Goal: Information Seeking & Learning: Learn about a topic

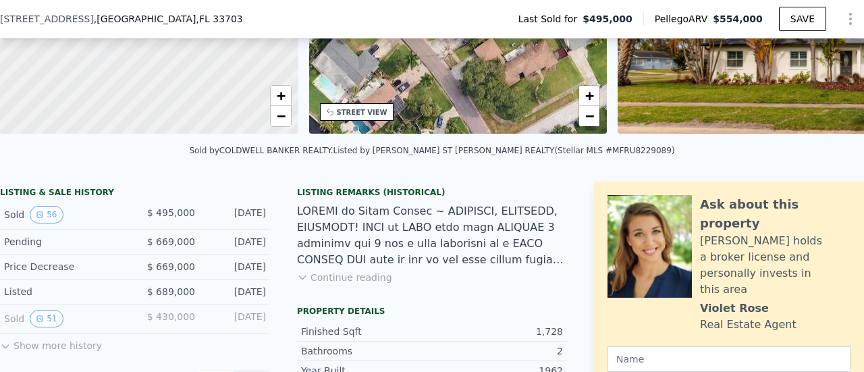
scroll to position [206, 0]
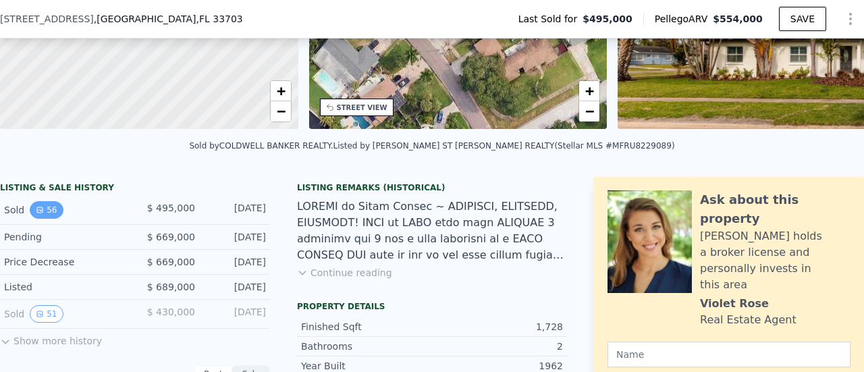
click at [39, 219] on button "56" at bounding box center [46, 210] width 33 height 18
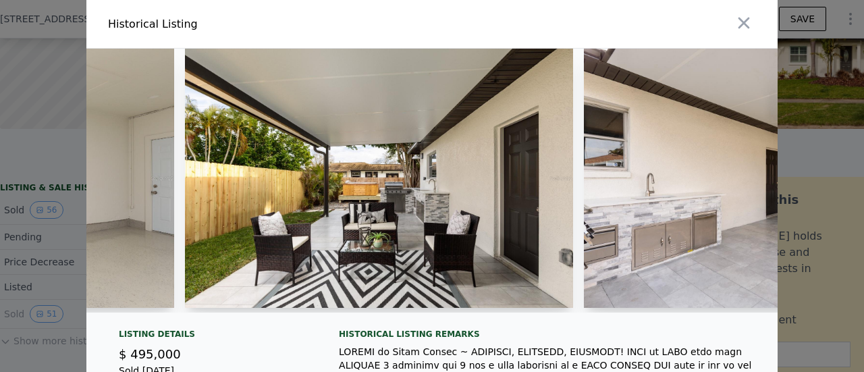
scroll to position [0, 0]
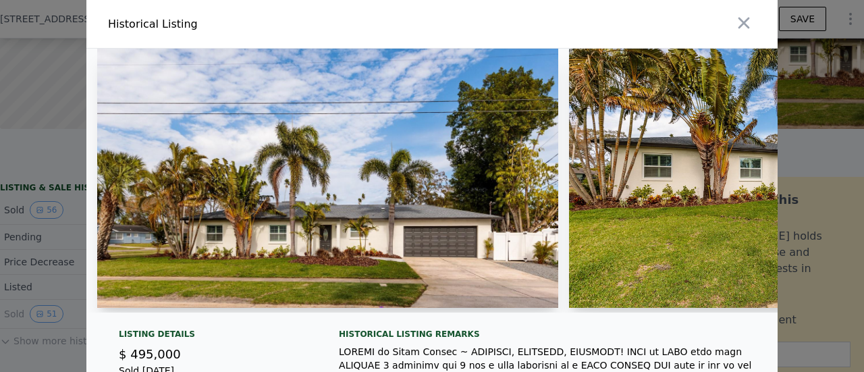
click at [673, 223] on img at bounding box center [763, 178] width 389 height 259
click at [737, 27] on icon "button" at bounding box center [743, 22] width 19 height 19
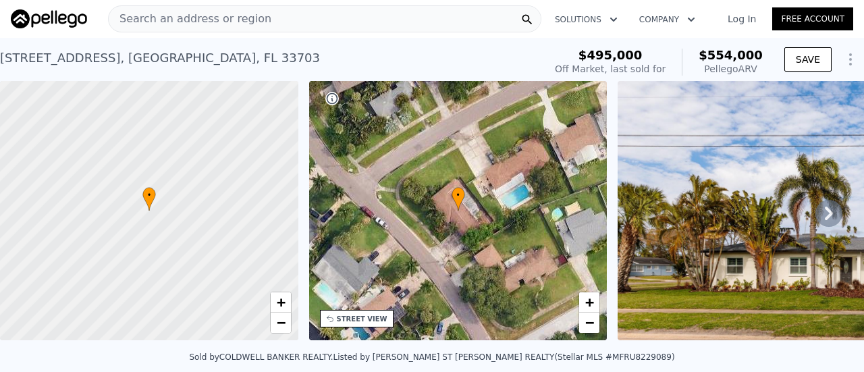
click at [285, 9] on div "Search an address or region" at bounding box center [324, 18] width 433 height 27
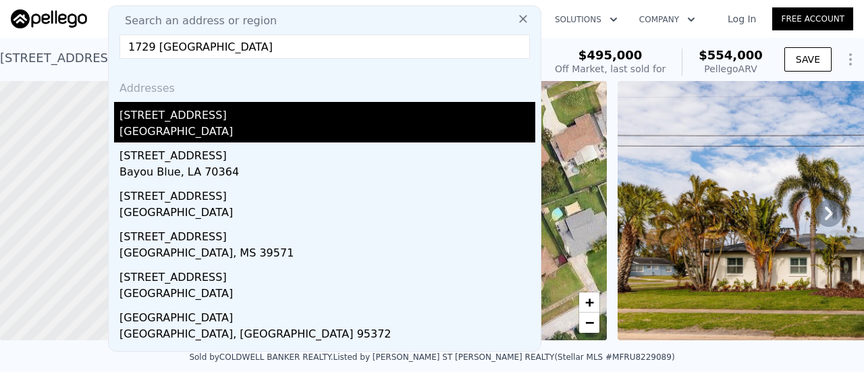
type input "1729 bayou grande"
click at [177, 122] on div "[STREET_ADDRESS]" at bounding box center [327, 113] width 416 height 22
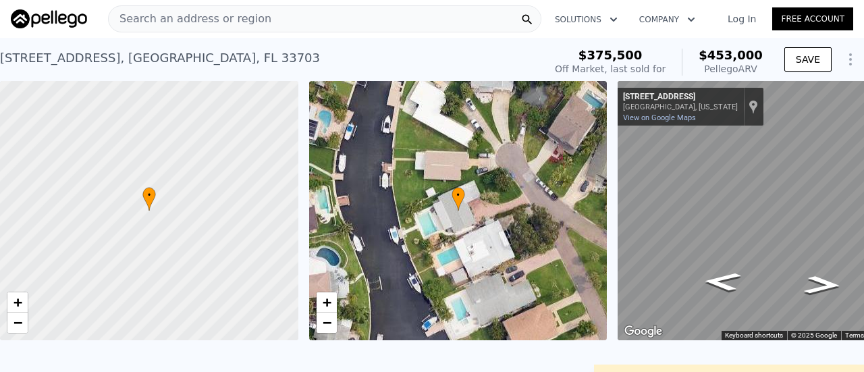
click at [671, 111] on div "St. Petersburg, Florida" at bounding box center [680, 107] width 115 height 9
click at [630, 120] on link "View on Google Maps" at bounding box center [659, 117] width 73 height 9
click at [345, 21] on div "Search an address or region" at bounding box center [324, 18] width 433 height 27
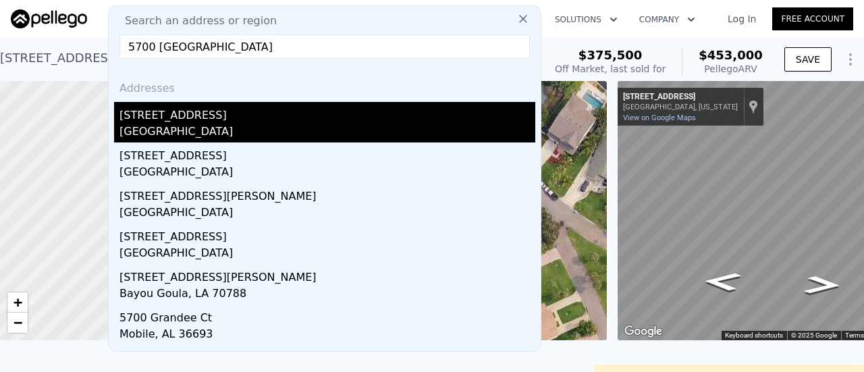
type input "5700 bayou grande"
click at [242, 115] on div "[STREET_ADDRESS]" at bounding box center [327, 113] width 416 height 22
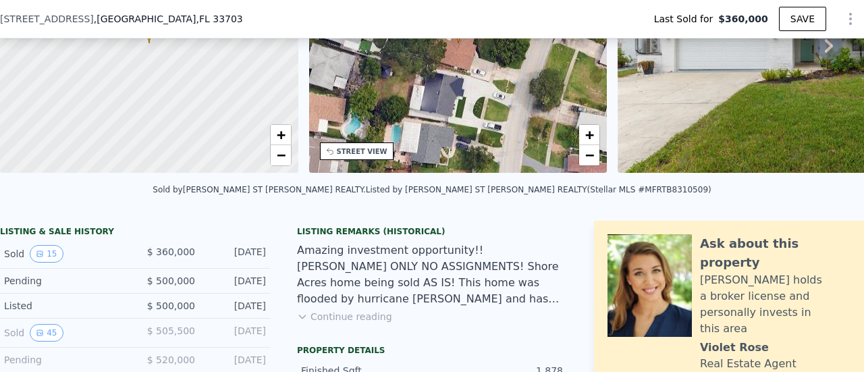
scroll to position [167, 0]
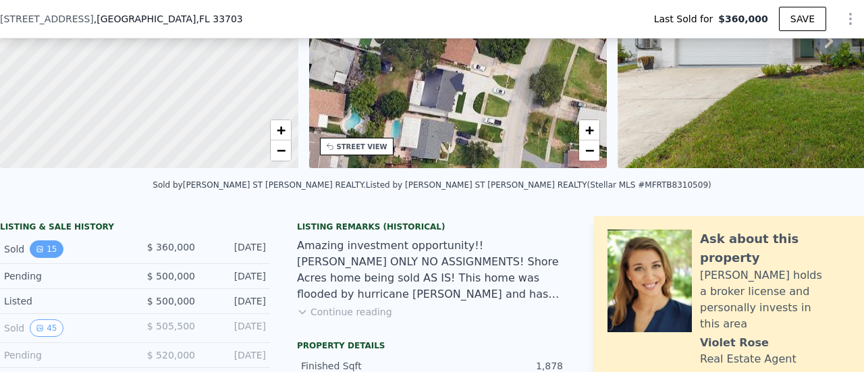
click at [43, 252] on button "15" at bounding box center [46, 249] width 33 height 18
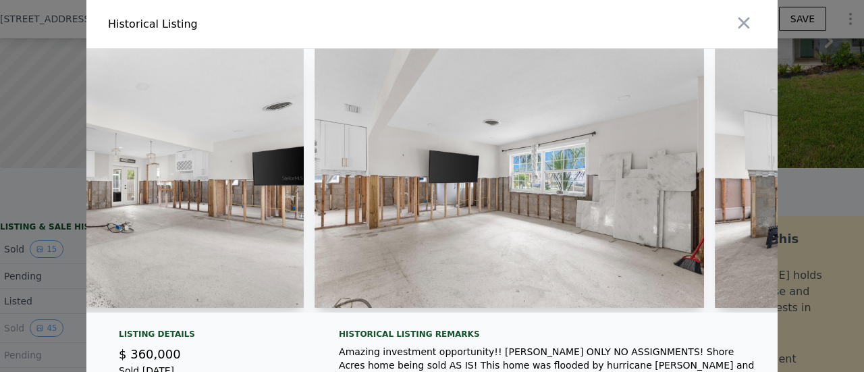
scroll to position [0, 2183]
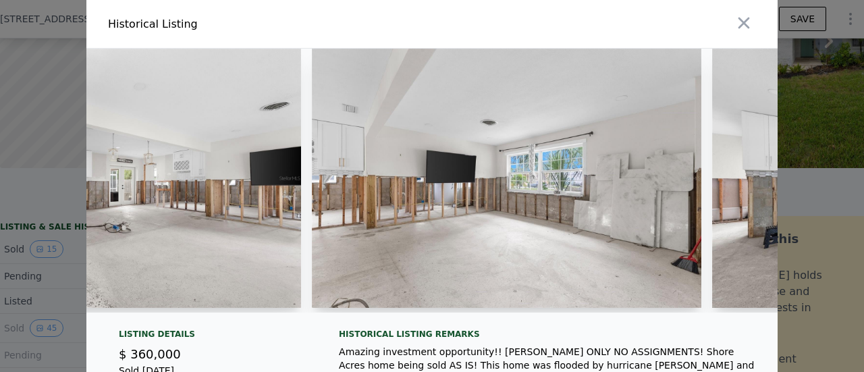
type input "$ 578,000"
type input "$ 156,140"
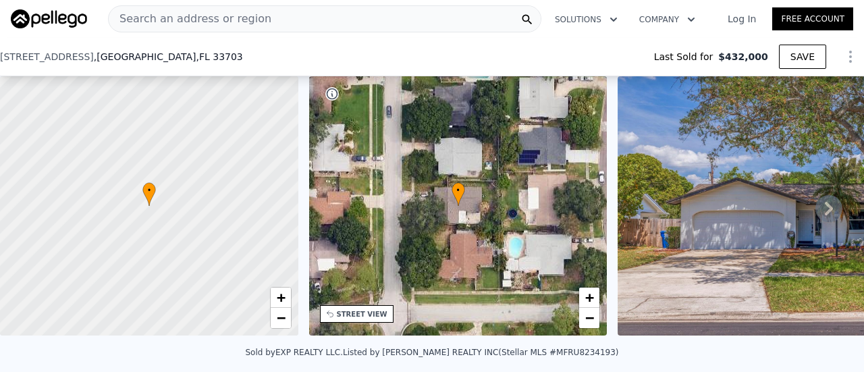
scroll to position [316, 0]
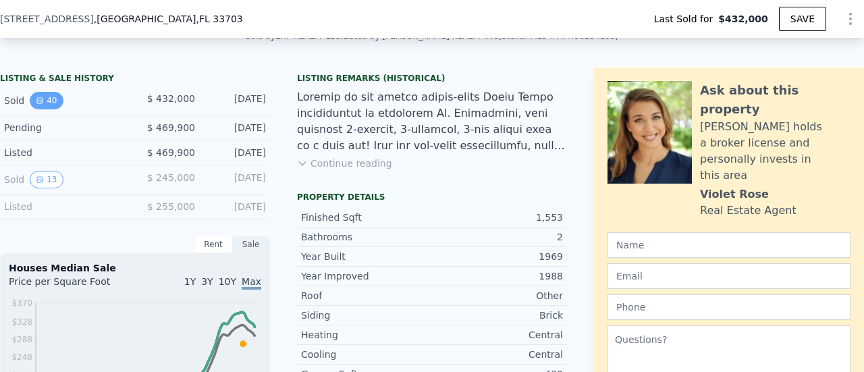
click at [53, 104] on button "40" at bounding box center [46, 101] width 33 height 18
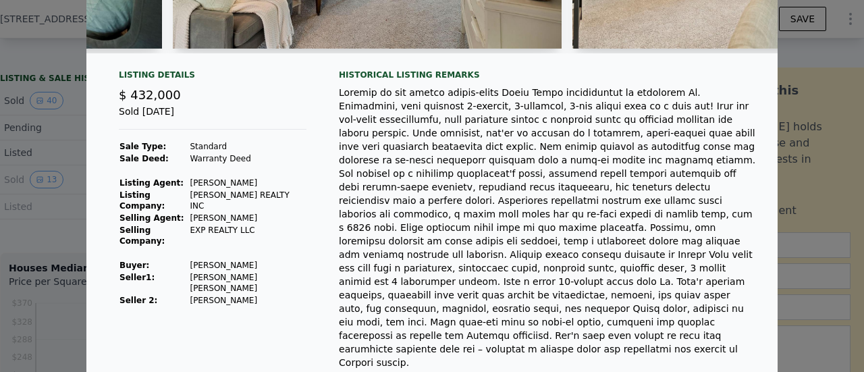
scroll to position [0, 0]
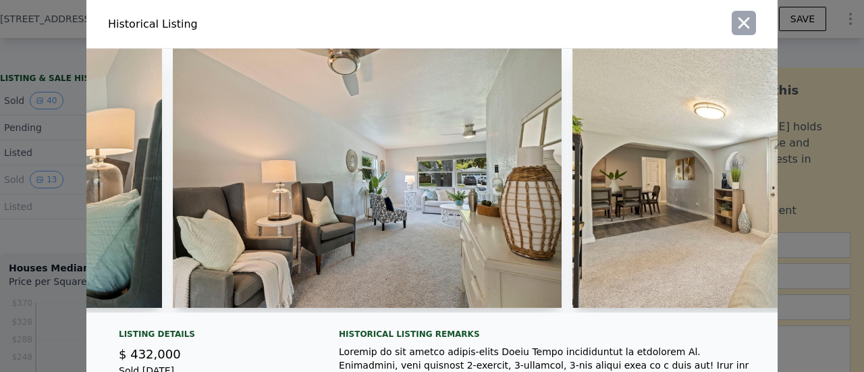
click at [738, 20] on icon "button" at bounding box center [743, 23] width 11 height 11
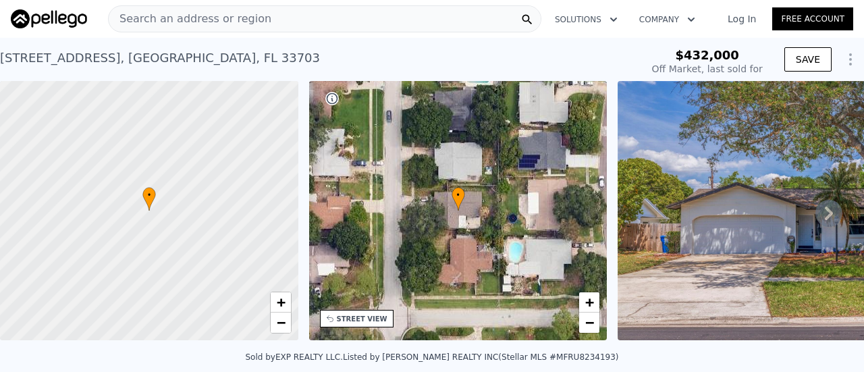
click at [292, 20] on div "Search an address or region" at bounding box center [324, 18] width 433 height 27
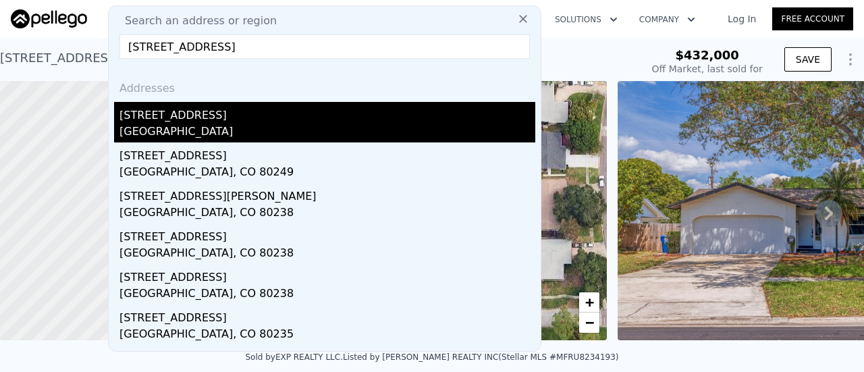
type input "[STREET_ADDRESS]"
click at [275, 123] on div "[GEOGRAPHIC_DATA]" at bounding box center [327, 132] width 416 height 19
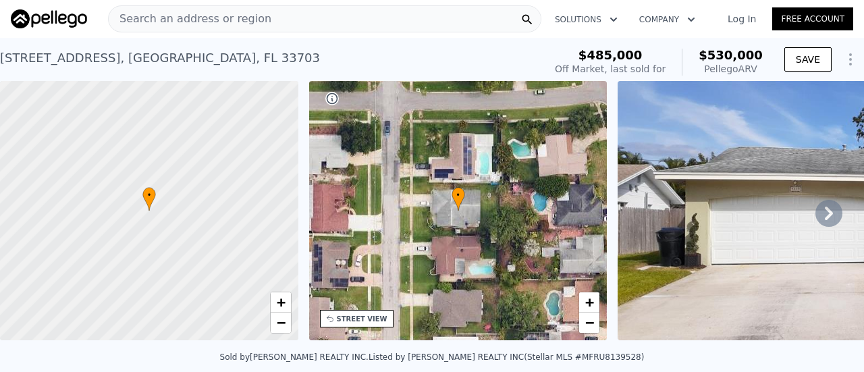
click at [308, 9] on div "Search an address or region" at bounding box center [324, 18] width 433 height 27
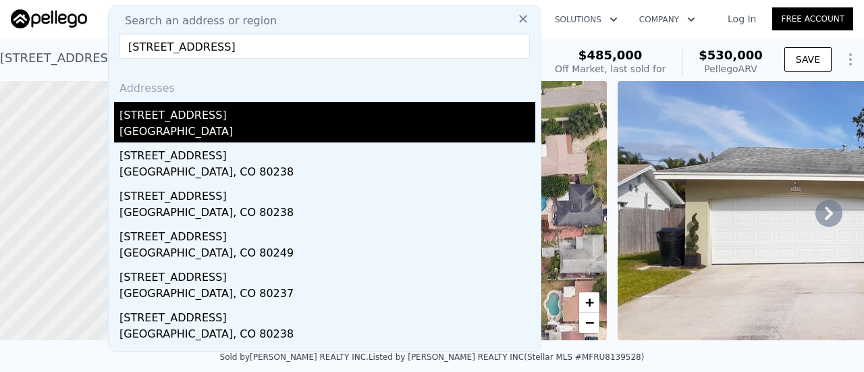
type input "[STREET_ADDRESS]"
click at [161, 111] on div "[STREET_ADDRESS]" at bounding box center [327, 113] width 416 height 22
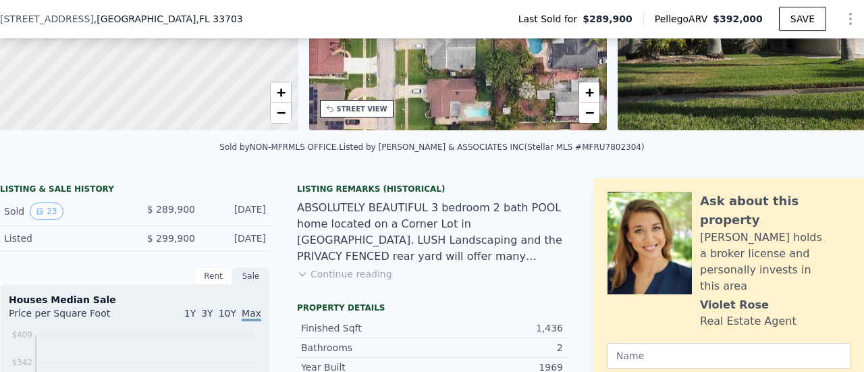
scroll to position [225, 0]
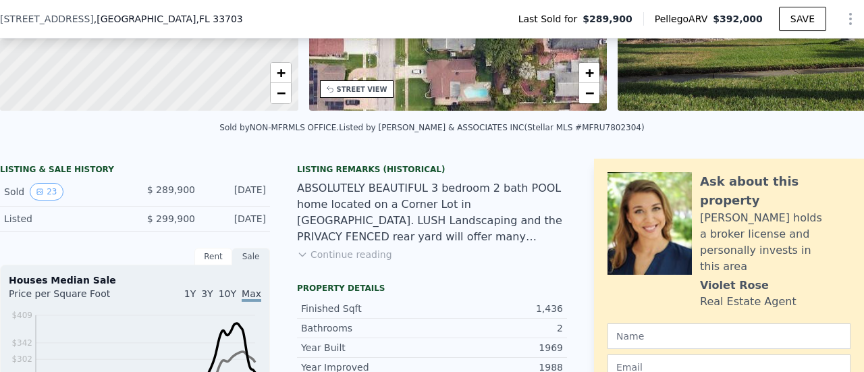
click at [363, 261] on button "Continue reading" at bounding box center [344, 254] width 95 height 13
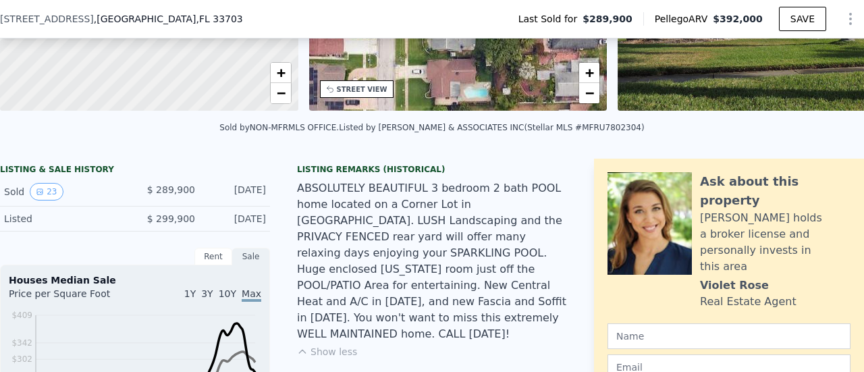
scroll to position [0, 0]
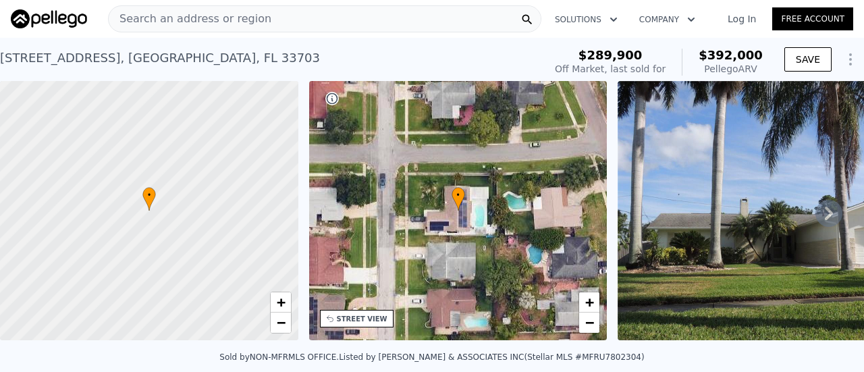
click at [319, 11] on div "Search an address or region" at bounding box center [324, 18] width 433 height 27
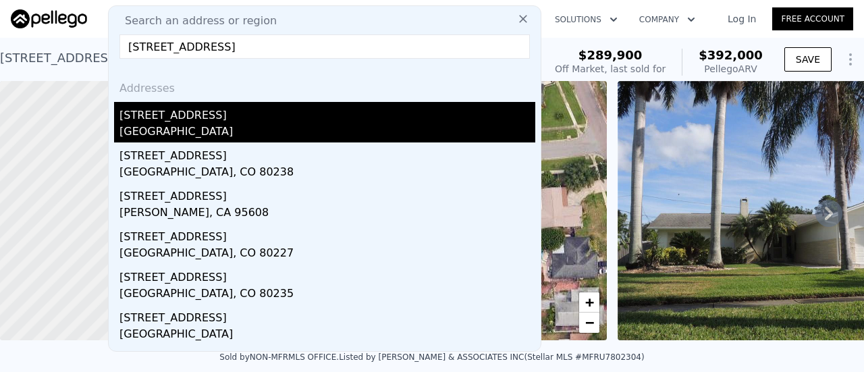
type input "[STREET_ADDRESS]"
click at [251, 113] on div "[STREET_ADDRESS]" at bounding box center [327, 113] width 416 height 22
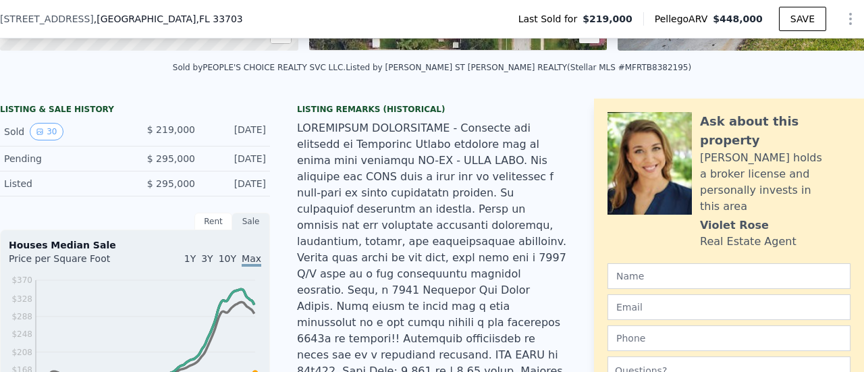
scroll to position [302, 0]
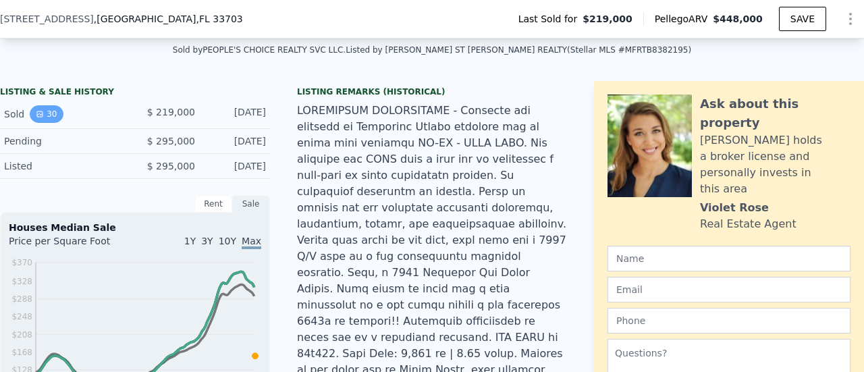
click at [43, 123] on button "30" at bounding box center [46, 114] width 33 height 18
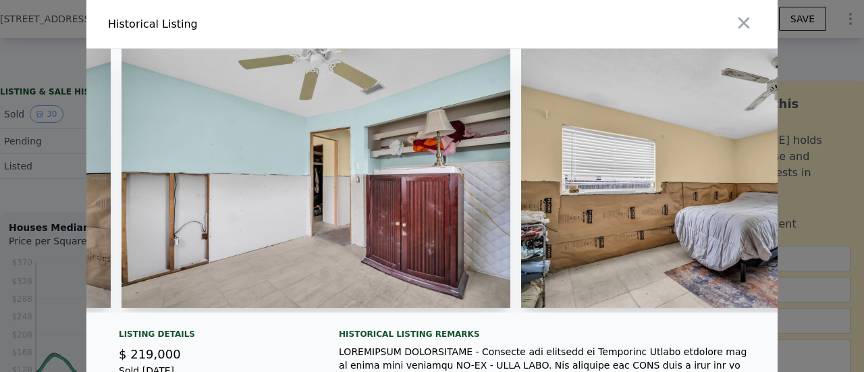
scroll to position [0, 7433]
